Goal: Information Seeking & Learning: Learn about a topic

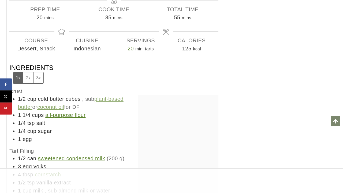
scroll to position [4549, 0]
